Goal: Task Accomplishment & Management: Manage account settings

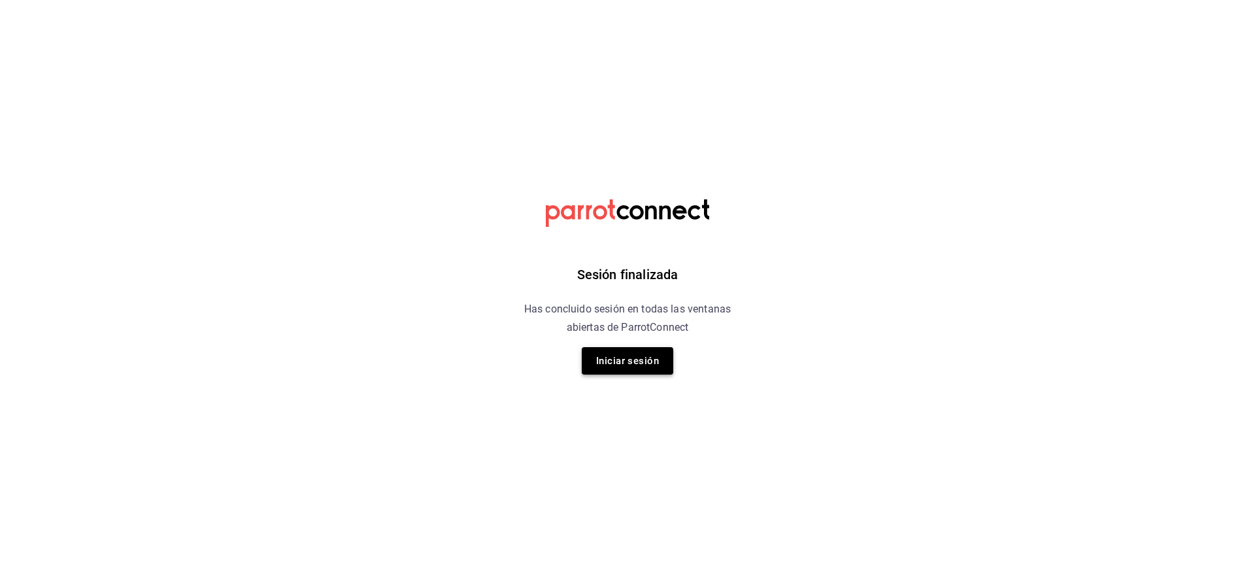
click at [627, 350] on button "Iniciar sesión" at bounding box center [627, 360] width 91 height 27
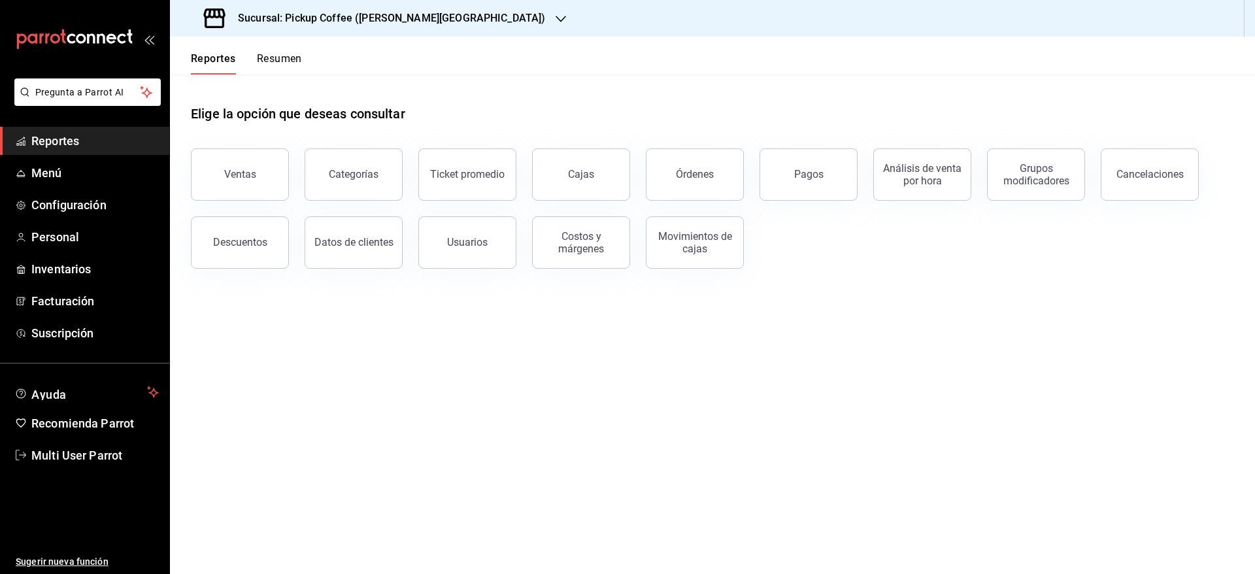
click at [276, 59] on button "Resumen" at bounding box center [279, 63] width 45 height 22
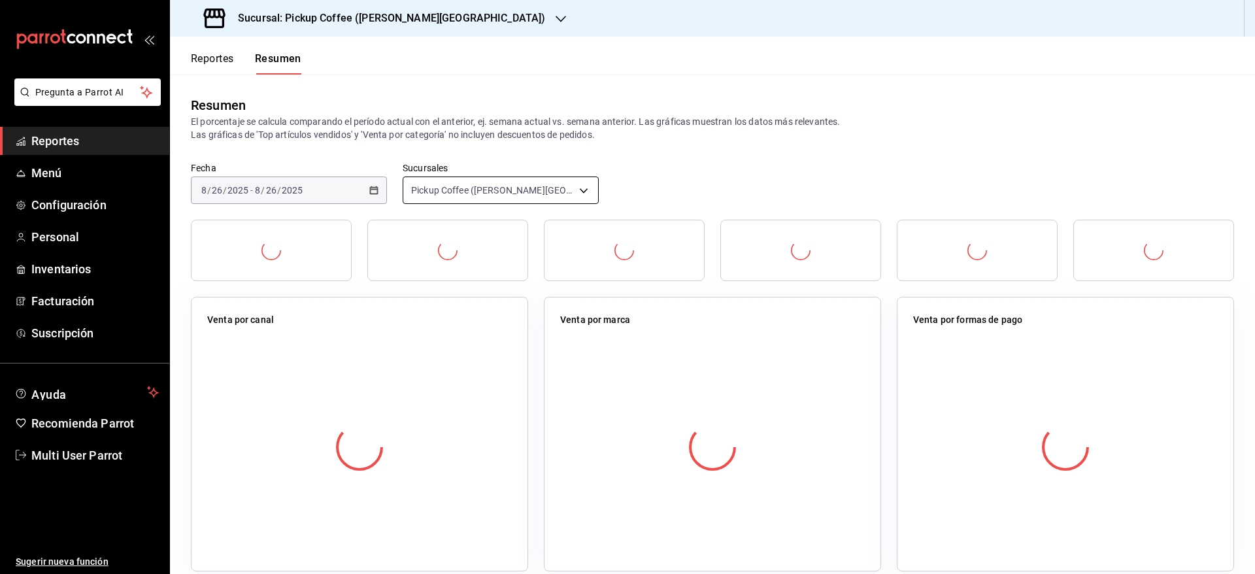
click at [513, 189] on body "Pregunta a Parrot AI Reportes Menú Configuración Personal Inventarios Facturaci…" at bounding box center [627, 287] width 1255 height 574
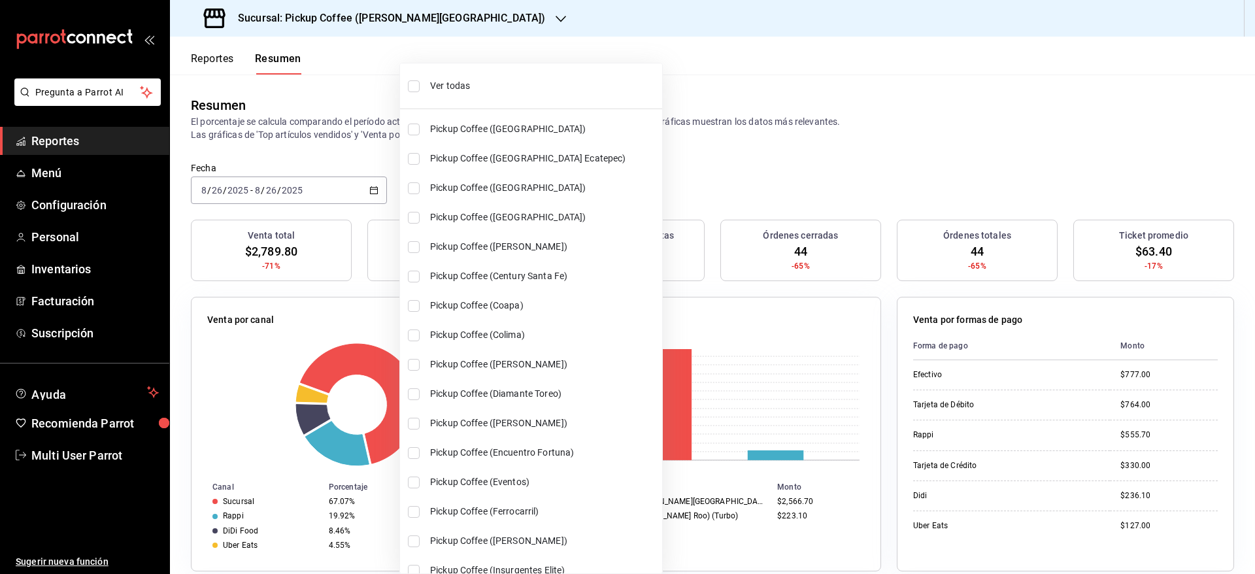
click at [419, 86] on li "Ver todas" at bounding box center [531, 86] width 262 height 35
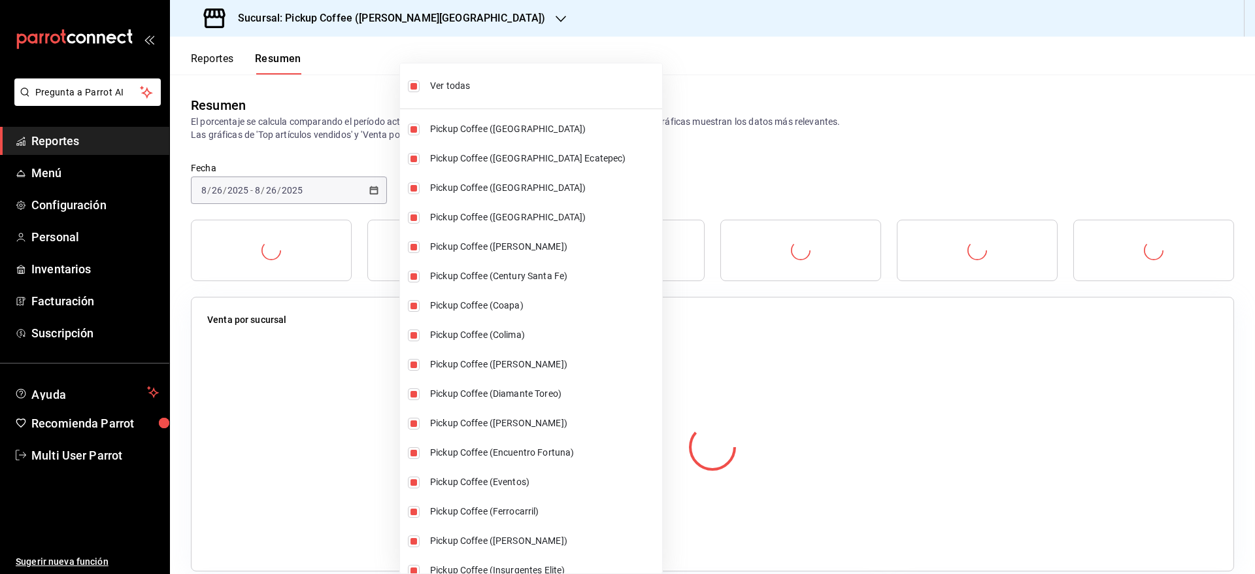
type input "[object Object],[object Object],[object Object],[object Object],[object Object]…"
checkbox input "true"
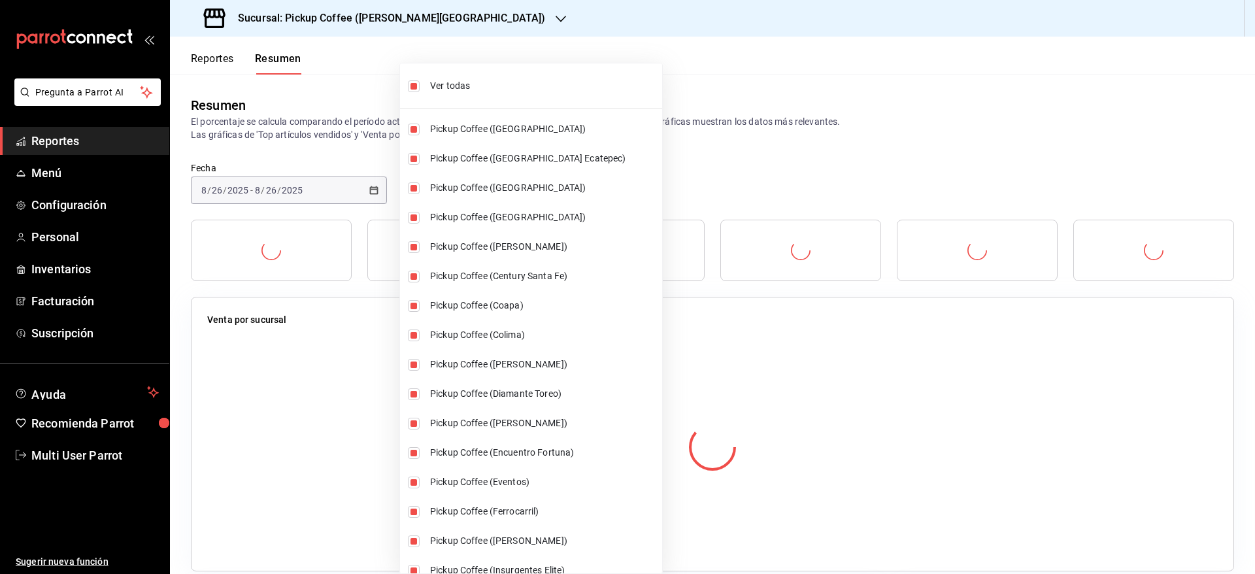
checkbox input "true"
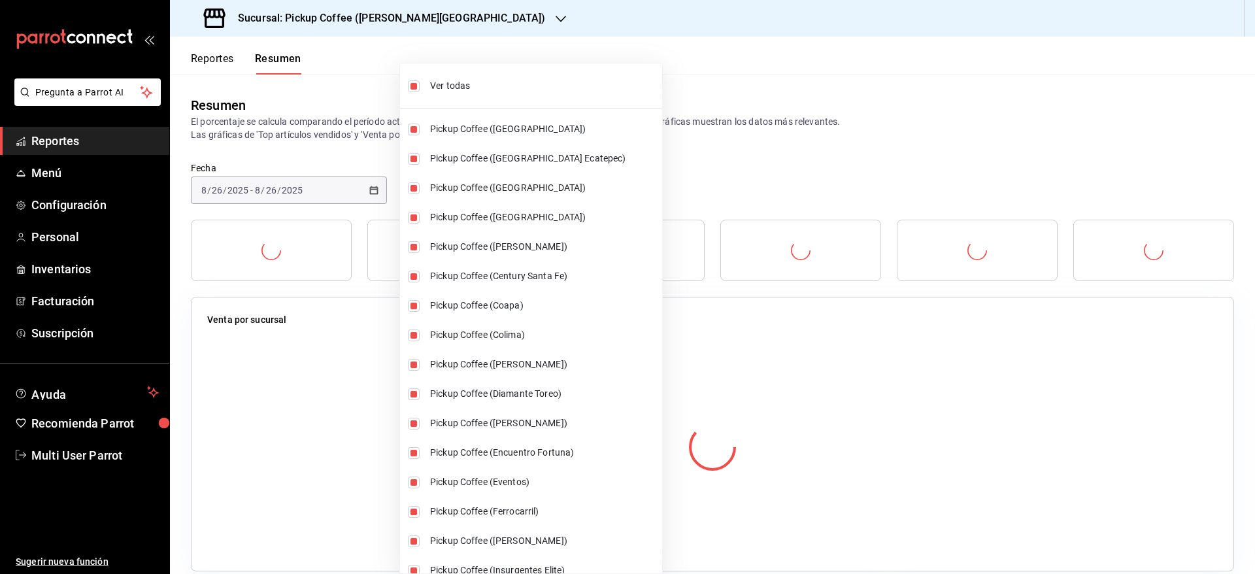
checkbox input "true"
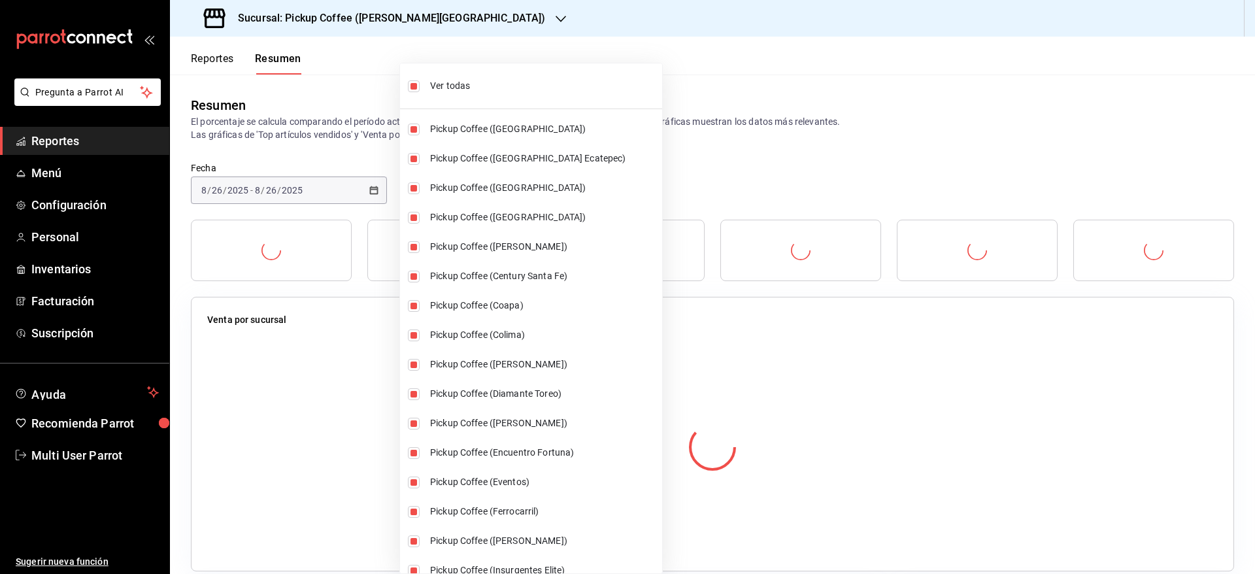
checkbox input "true"
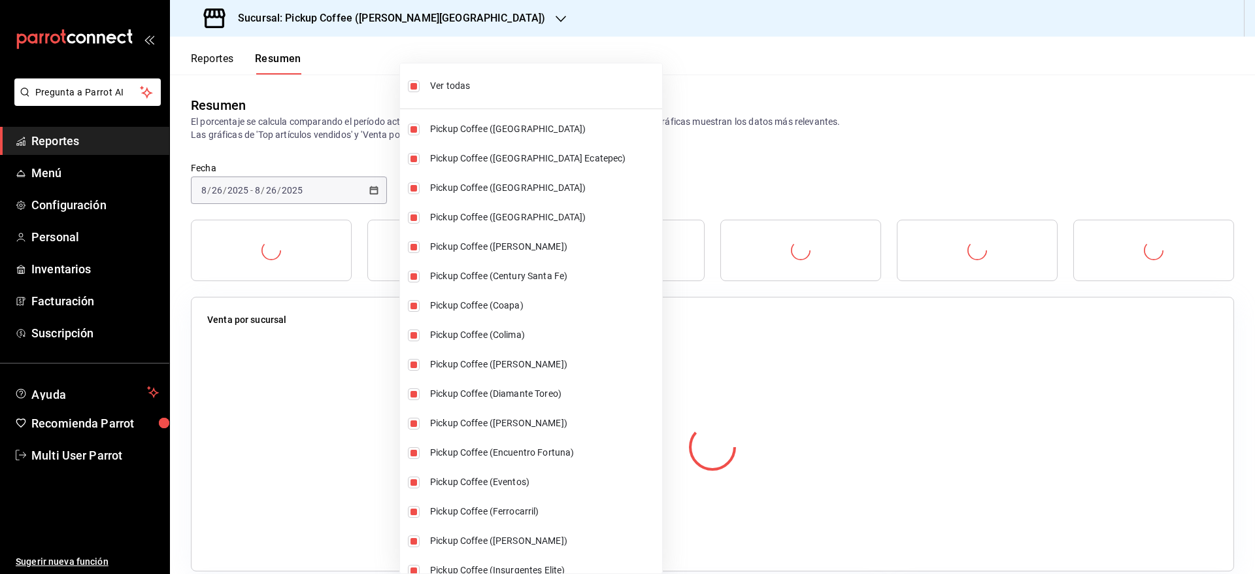
checkbox input "true"
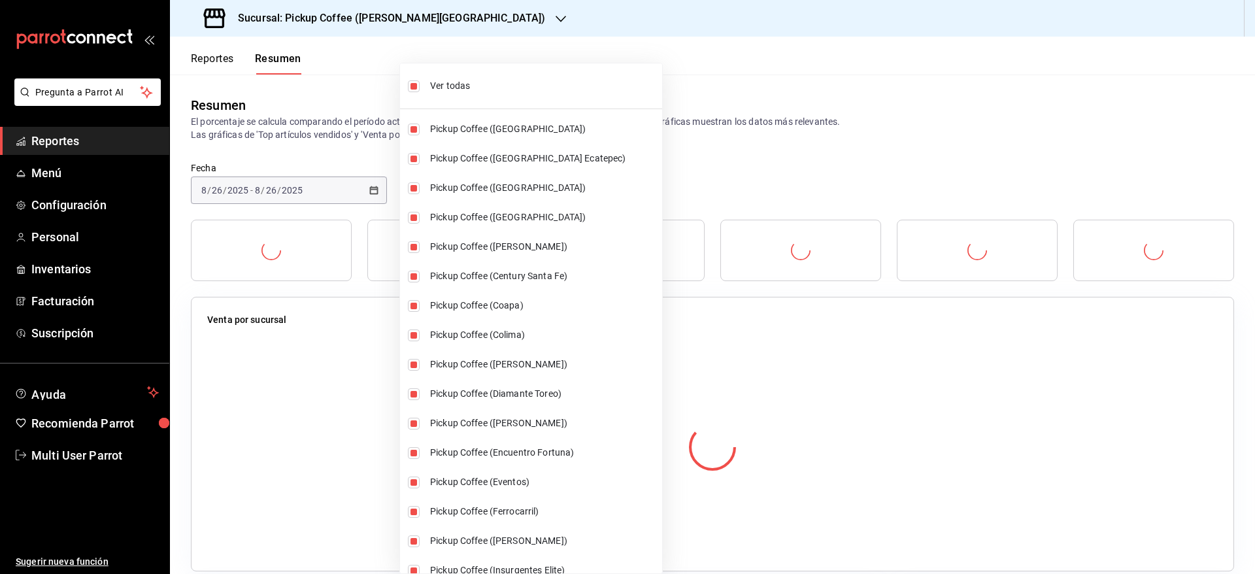
checkbox input "true"
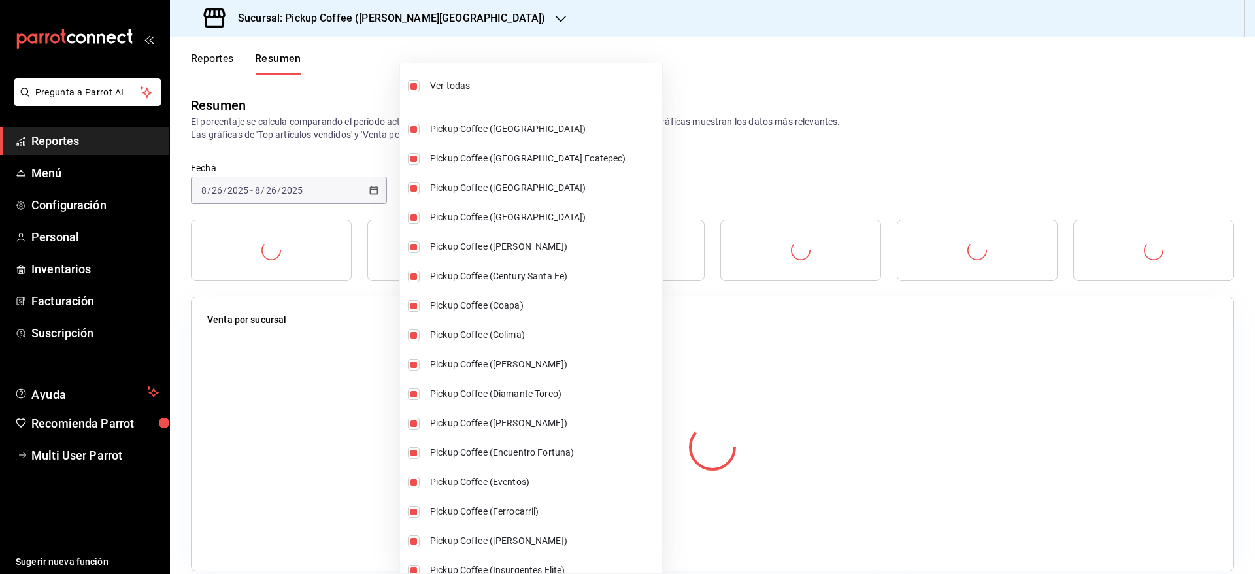
checkbox input "true"
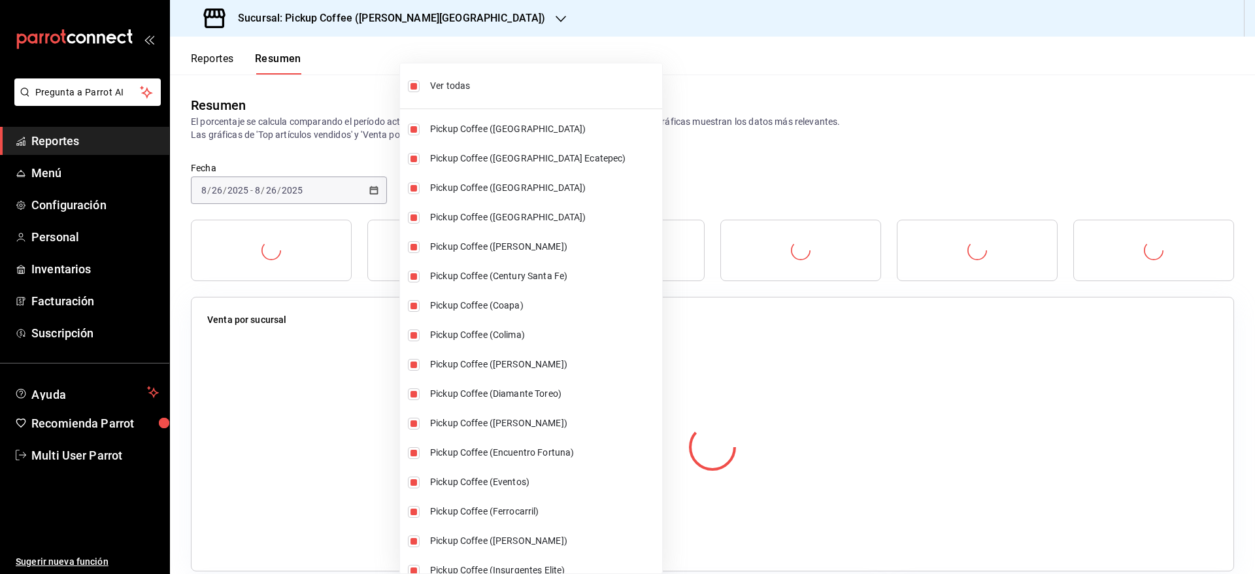
checkbox input "true"
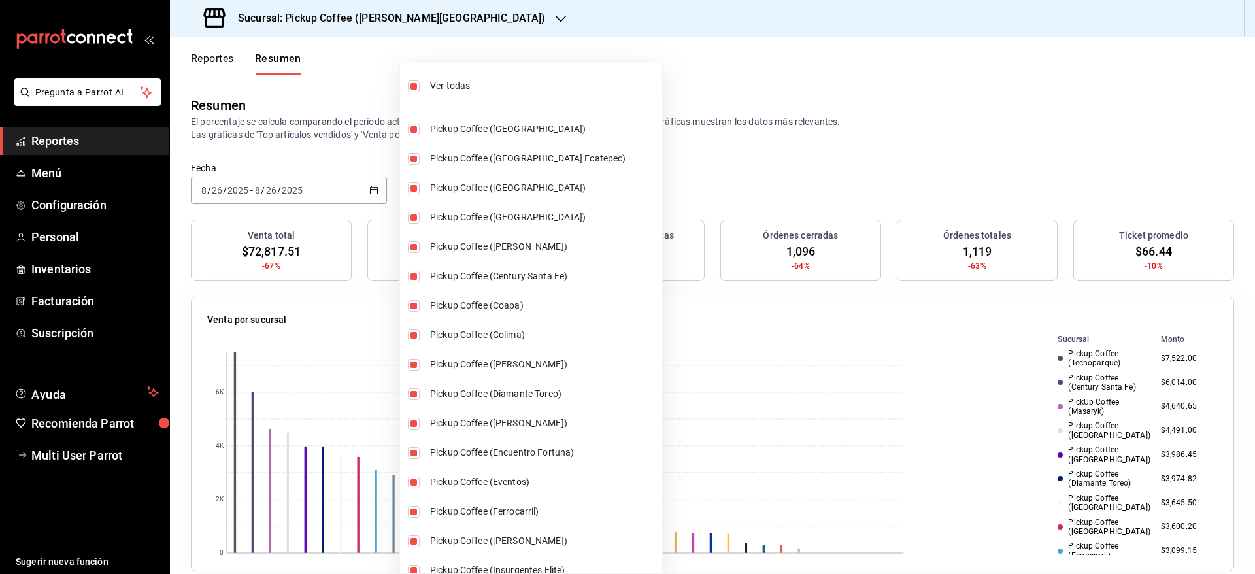
click at [643, 75] on div at bounding box center [627, 287] width 1255 height 574
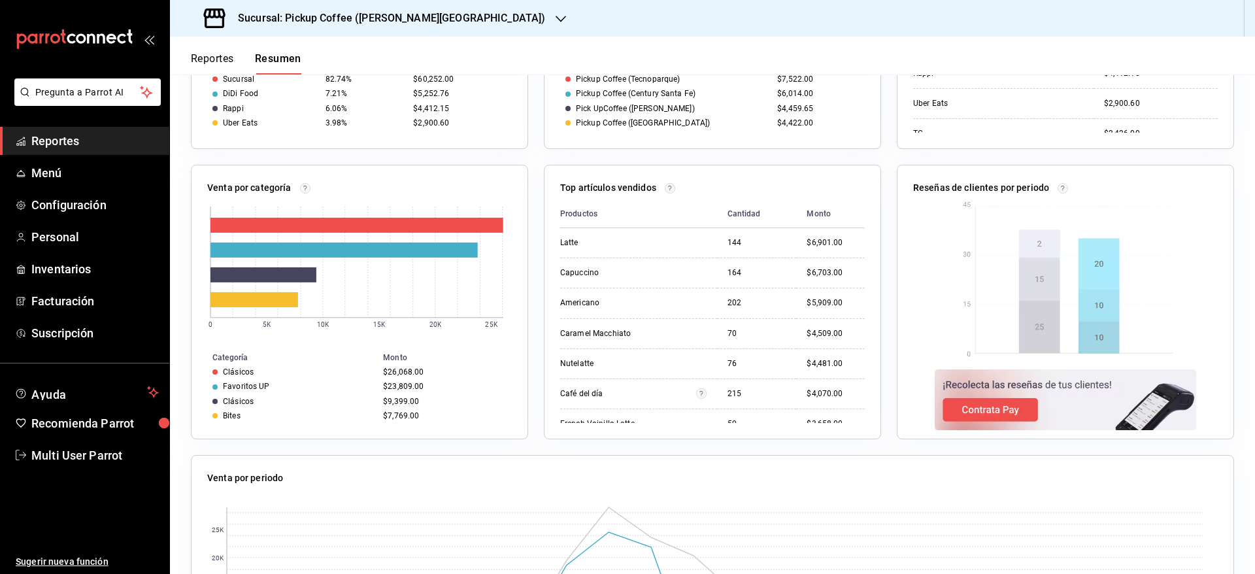
scroll to position [497, 0]
